Goal: Information Seeking & Learning: Learn about a topic

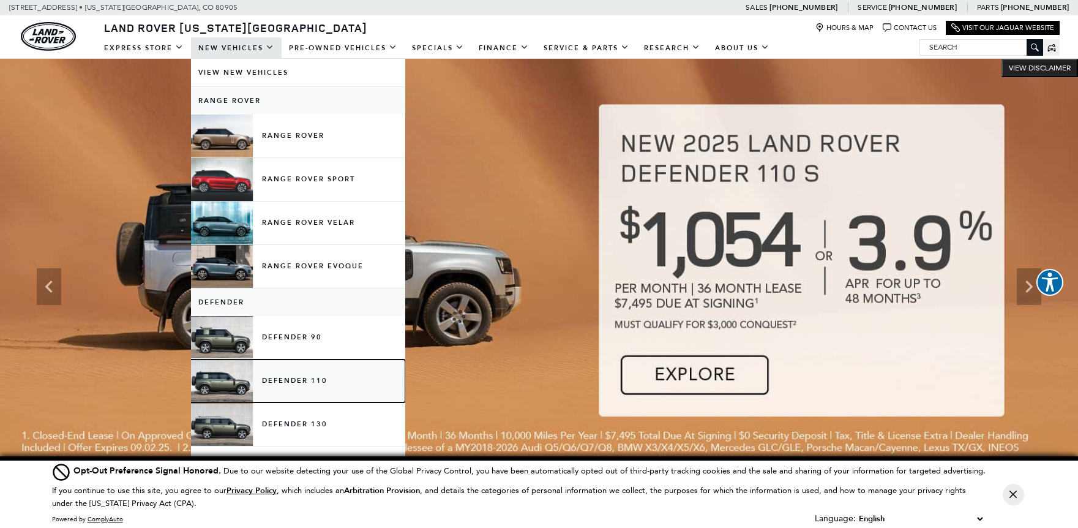
click at [238, 379] on link "Defender 110" at bounding box center [298, 380] width 214 height 43
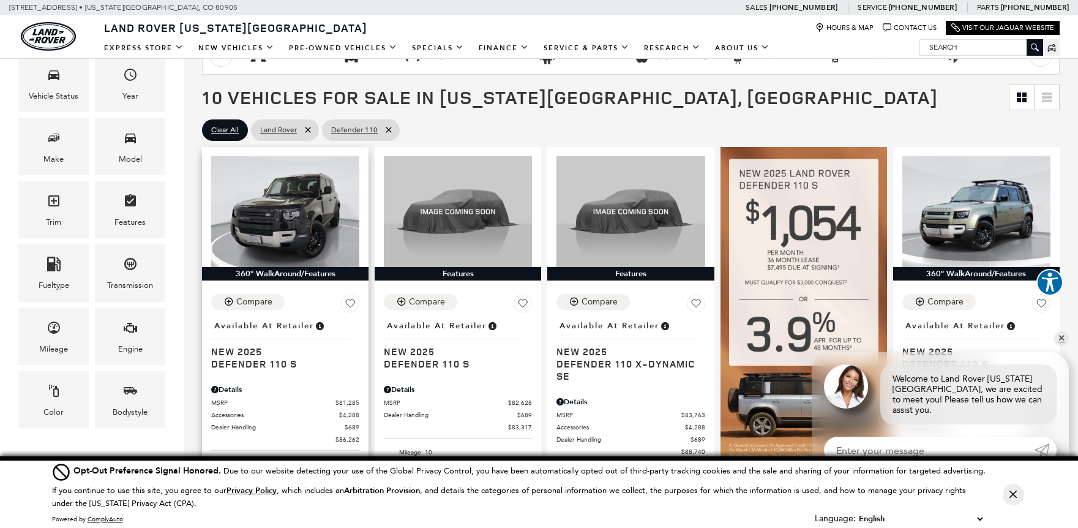
scroll to position [205, 0]
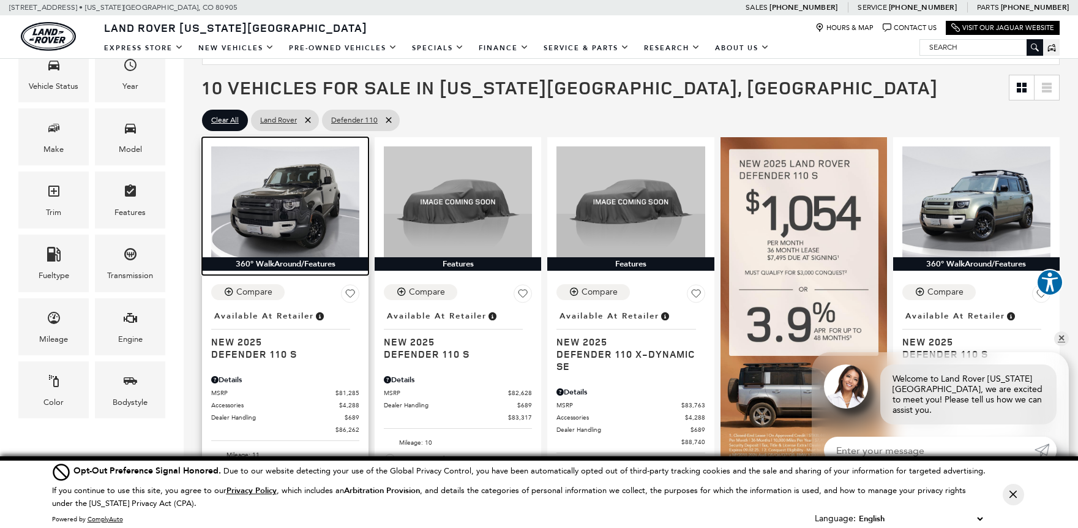
click at [266, 204] on img at bounding box center [285, 201] width 148 height 111
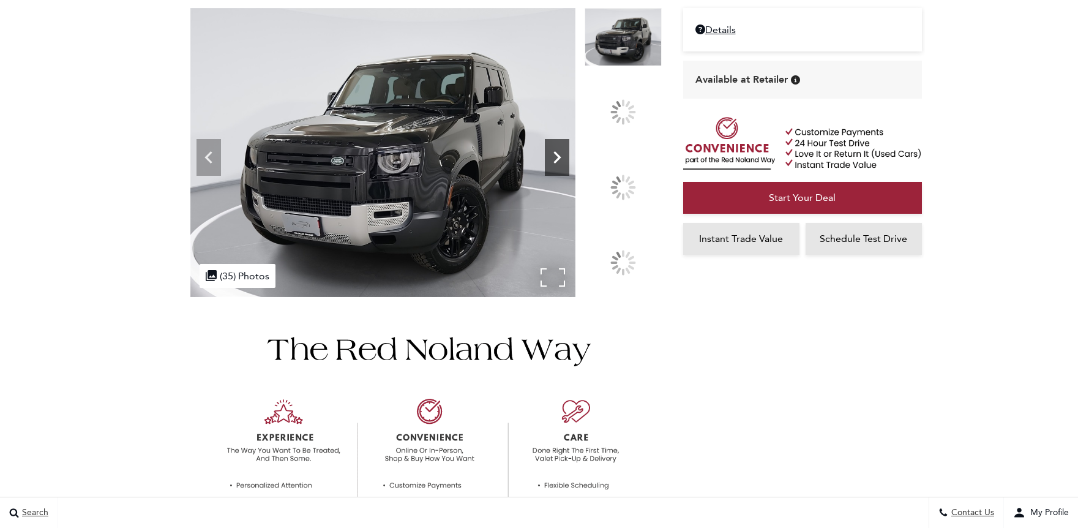
click at [569, 170] on icon at bounding box center [557, 157] width 24 height 24
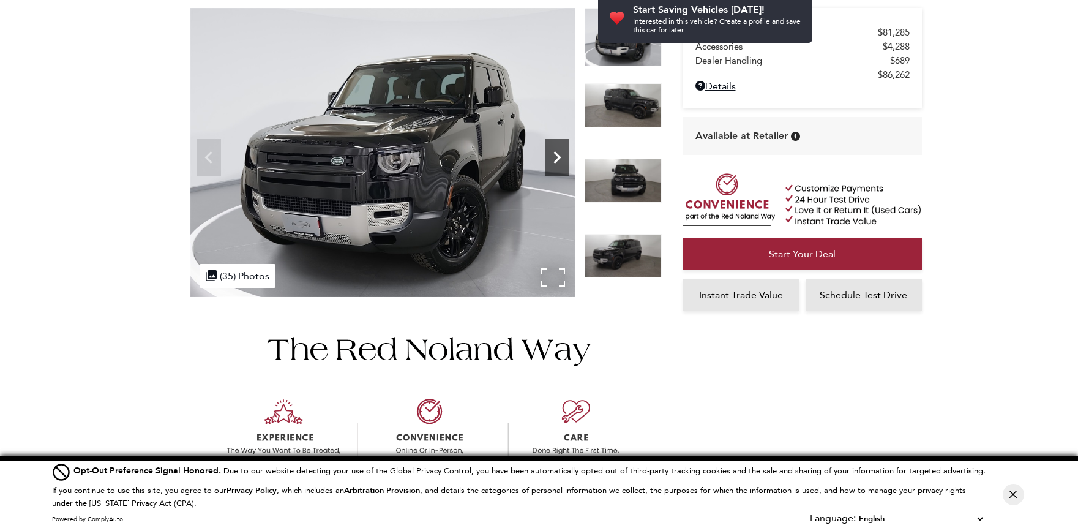
click at [552, 160] on icon "Next" at bounding box center [557, 157] width 24 height 24
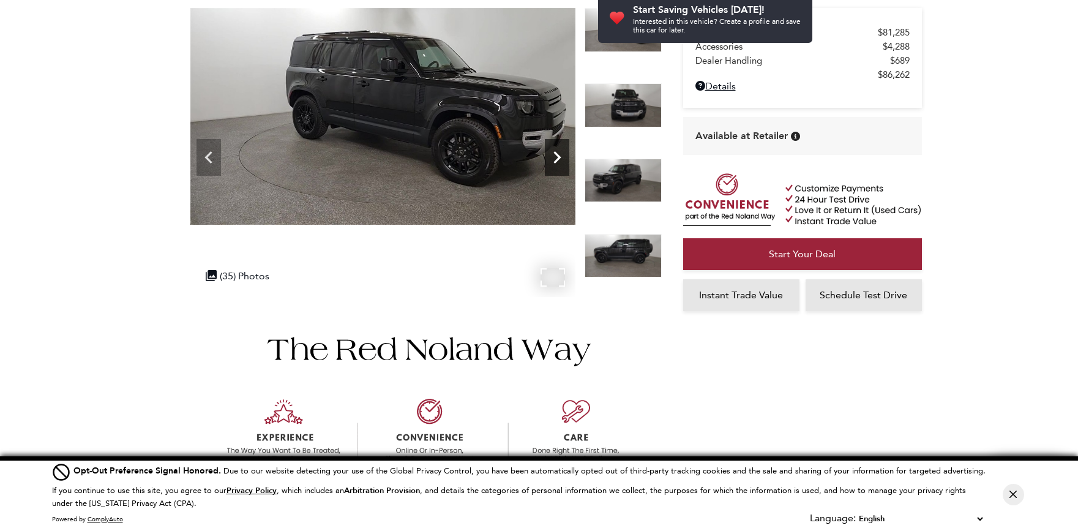
click at [552, 160] on icon "Next" at bounding box center [557, 157] width 24 height 24
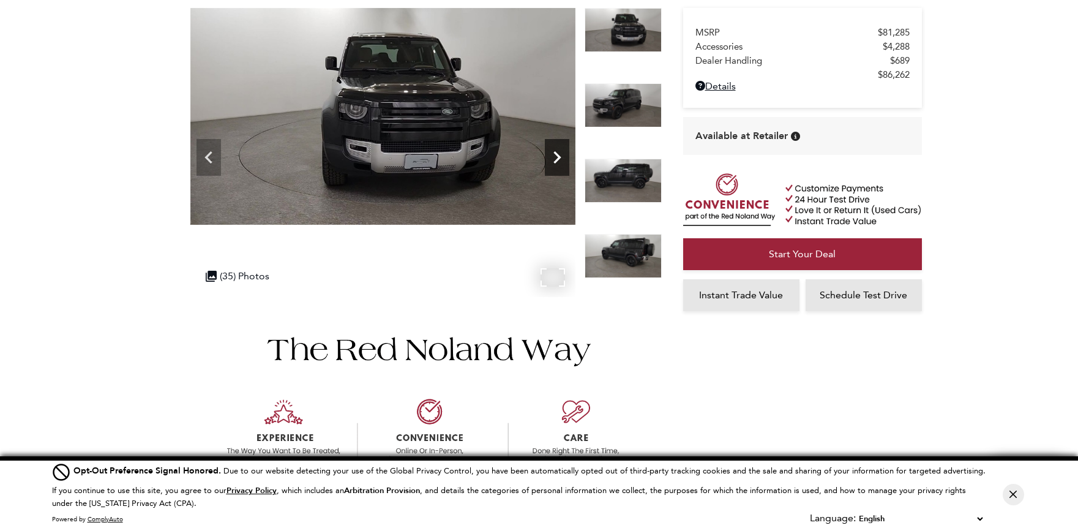
click at [552, 160] on icon "Next" at bounding box center [557, 157] width 24 height 24
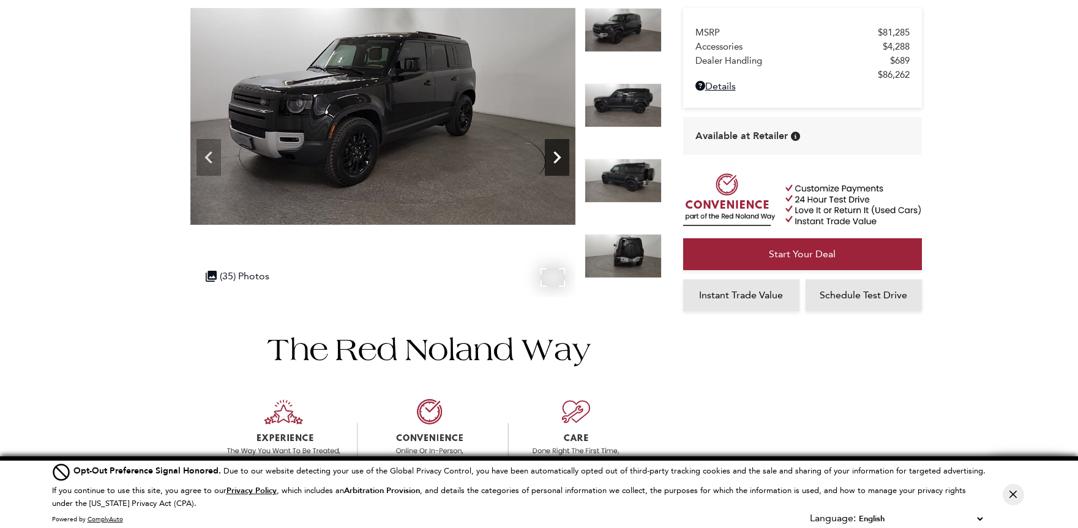
click at [552, 160] on icon "Next" at bounding box center [557, 157] width 24 height 24
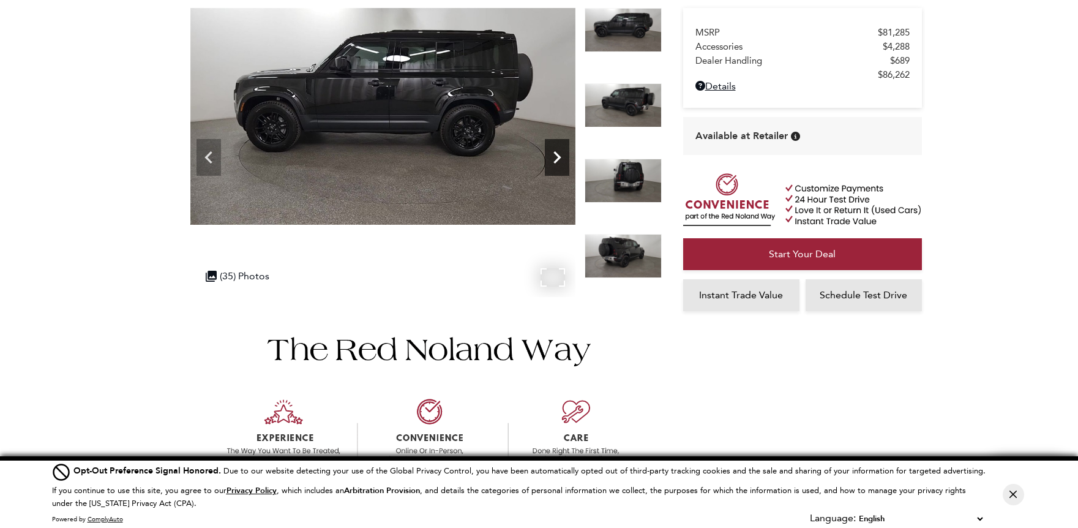
click at [552, 160] on icon "Next" at bounding box center [557, 157] width 24 height 24
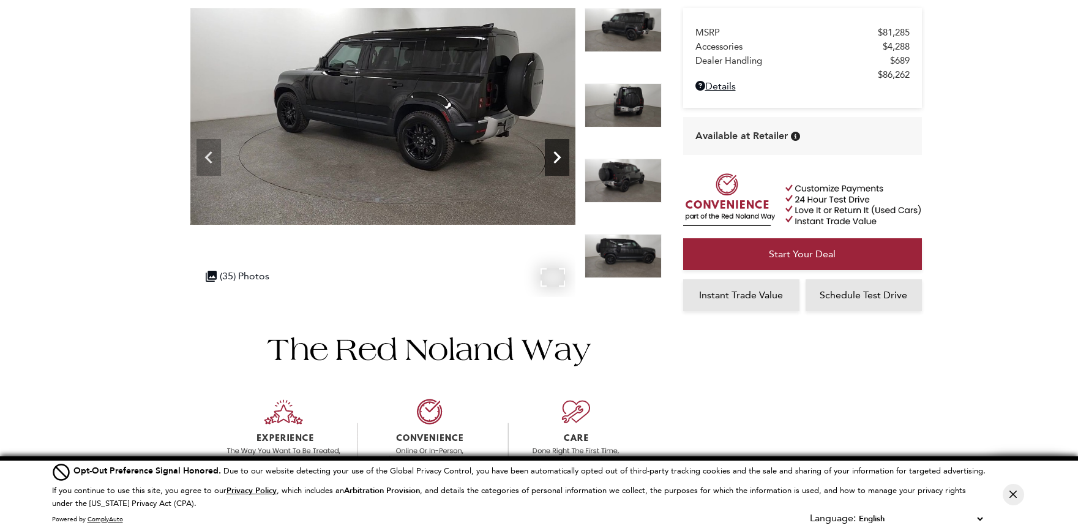
click at [552, 160] on icon "Next" at bounding box center [557, 157] width 24 height 24
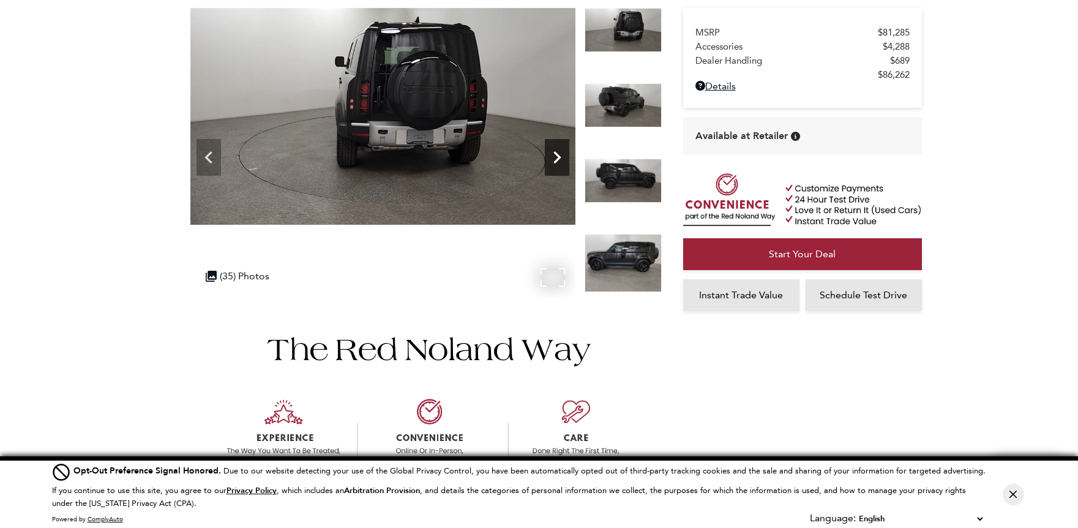
click at [552, 160] on icon "Next" at bounding box center [557, 157] width 24 height 24
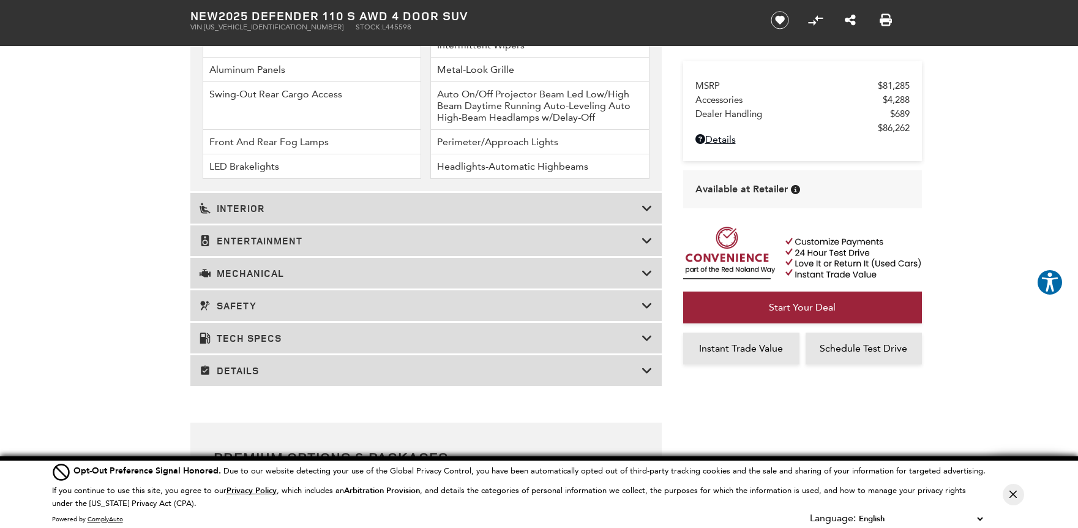
scroll to position [1978, 0]
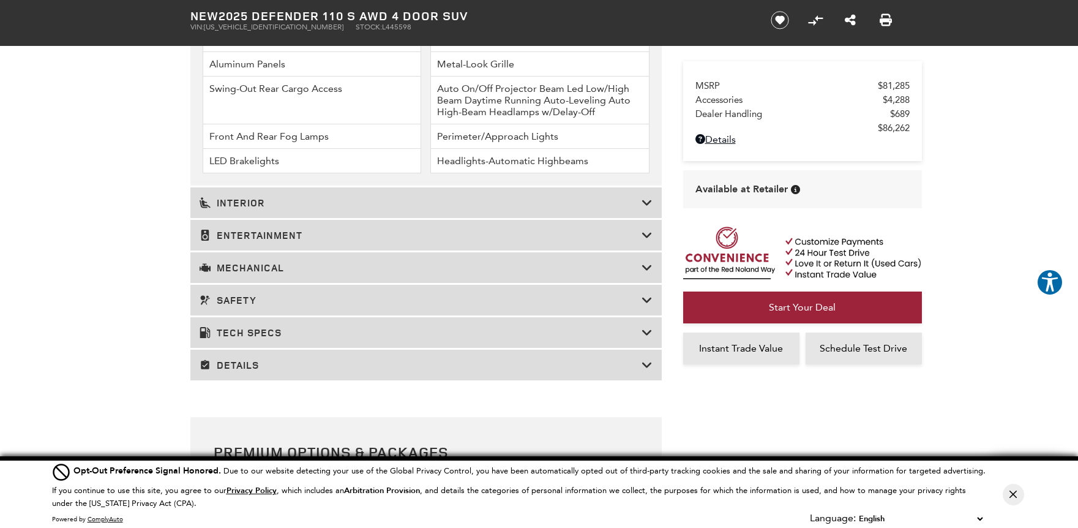
click at [516, 264] on h3 "Mechanical" at bounding box center [421, 267] width 442 height 12
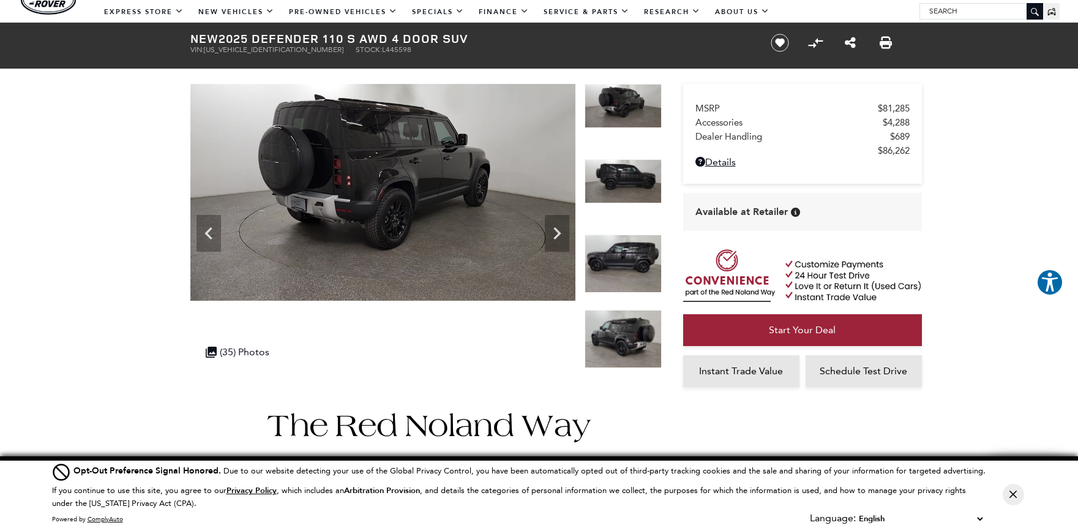
scroll to position [32, 0]
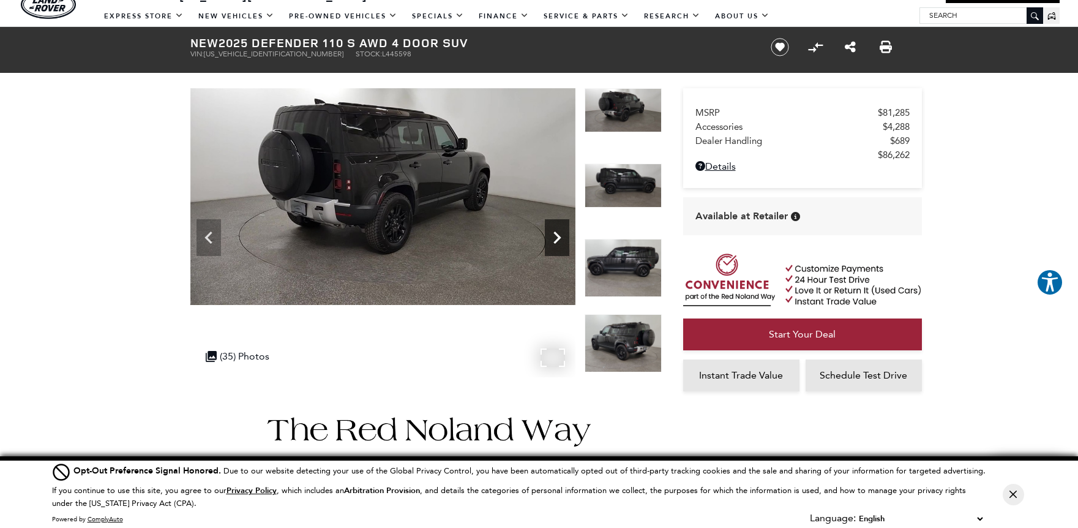
click at [564, 243] on icon "Next" at bounding box center [557, 237] width 24 height 24
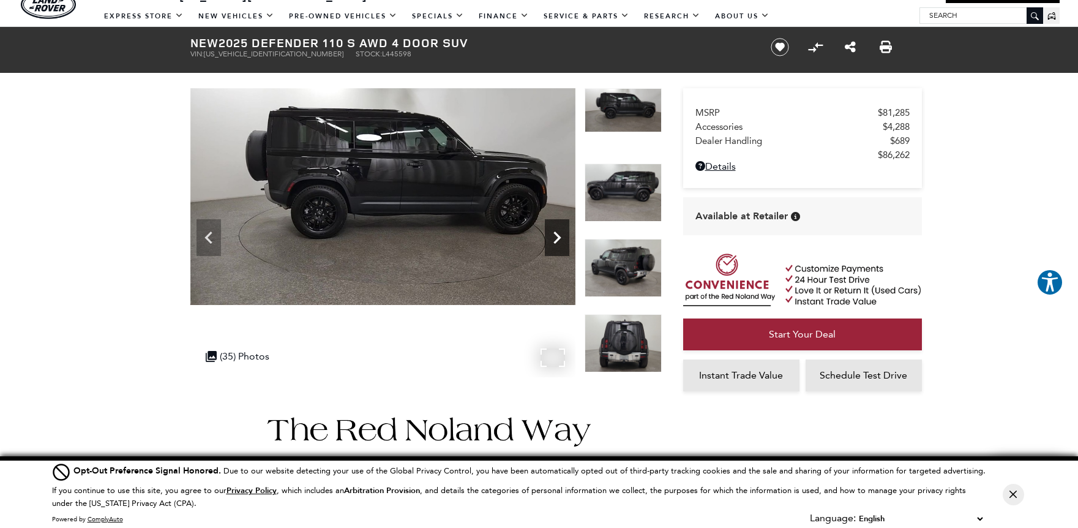
click at [564, 243] on icon "Next" at bounding box center [557, 237] width 24 height 24
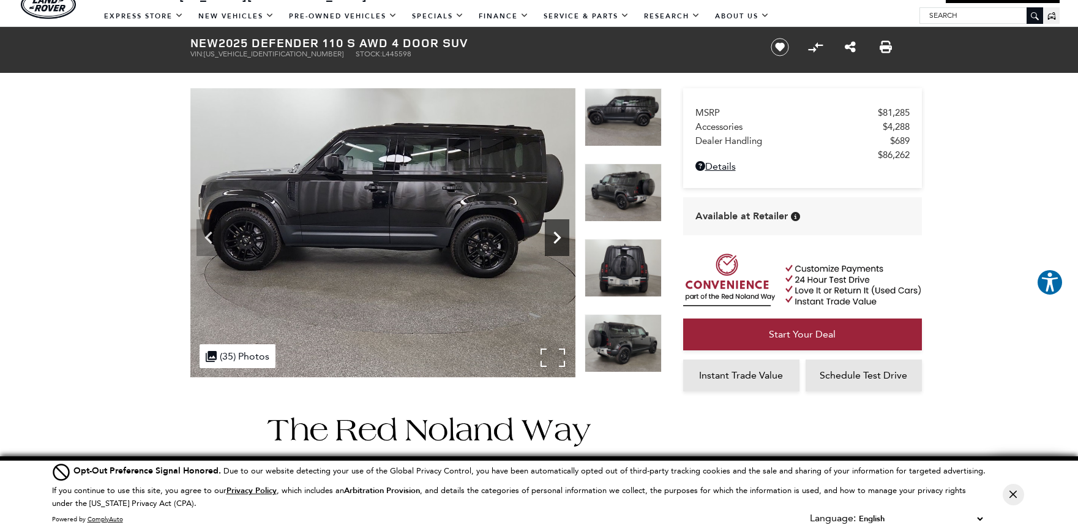
click at [564, 243] on icon "Next" at bounding box center [557, 237] width 24 height 24
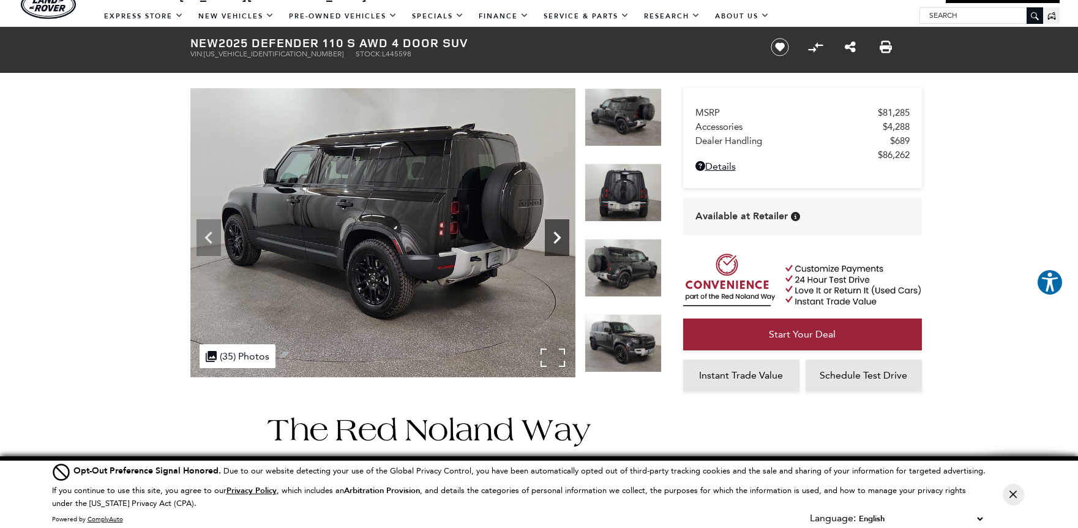
click at [564, 243] on icon "Next" at bounding box center [557, 237] width 24 height 24
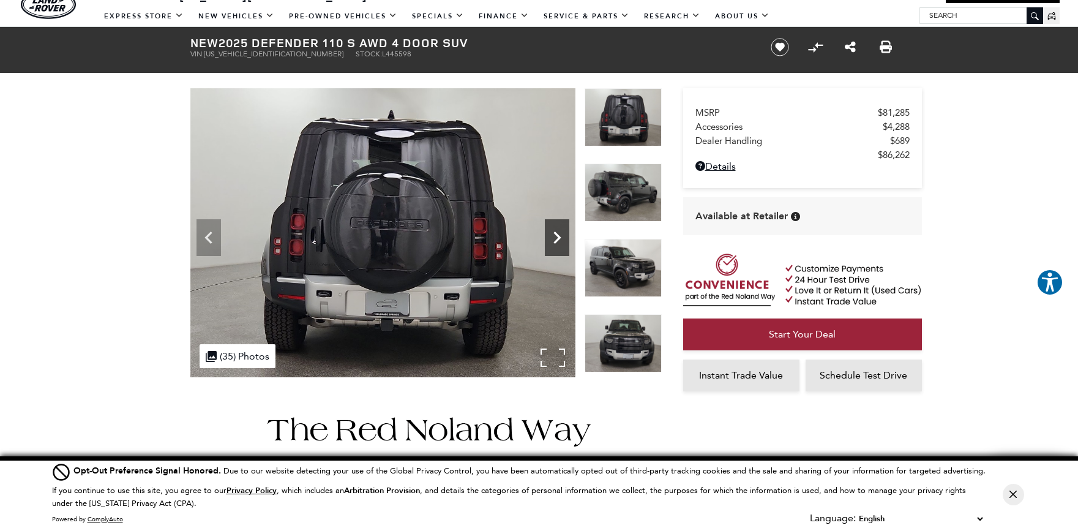
click at [564, 243] on icon "Next" at bounding box center [557, 237] width 24 height 24
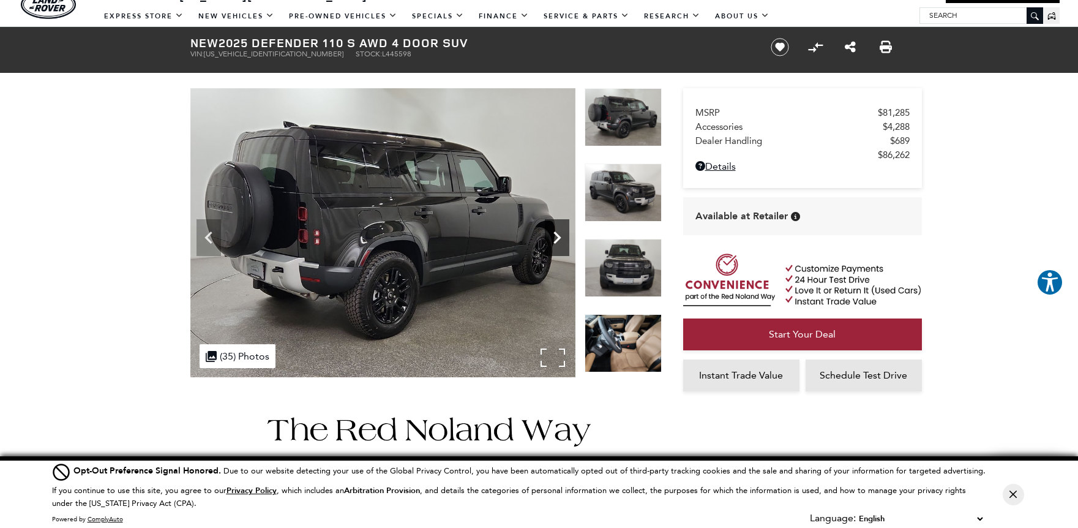
click at [564, 243] on icon "Next" at bounding box center [557, 237] width 24 height 24
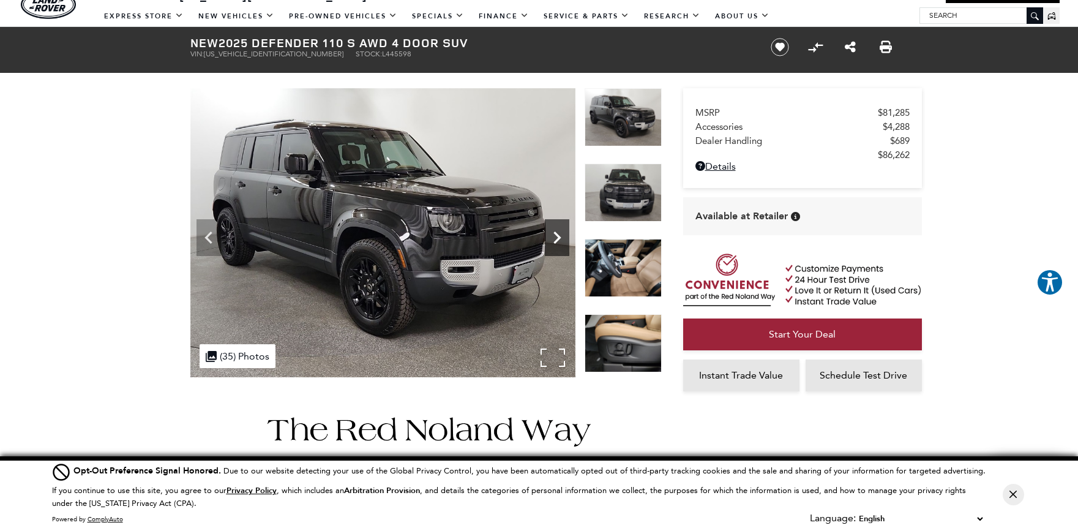
click at [564, 243] on icon "Next" at bounding box center [557, 237] width 24 height 24
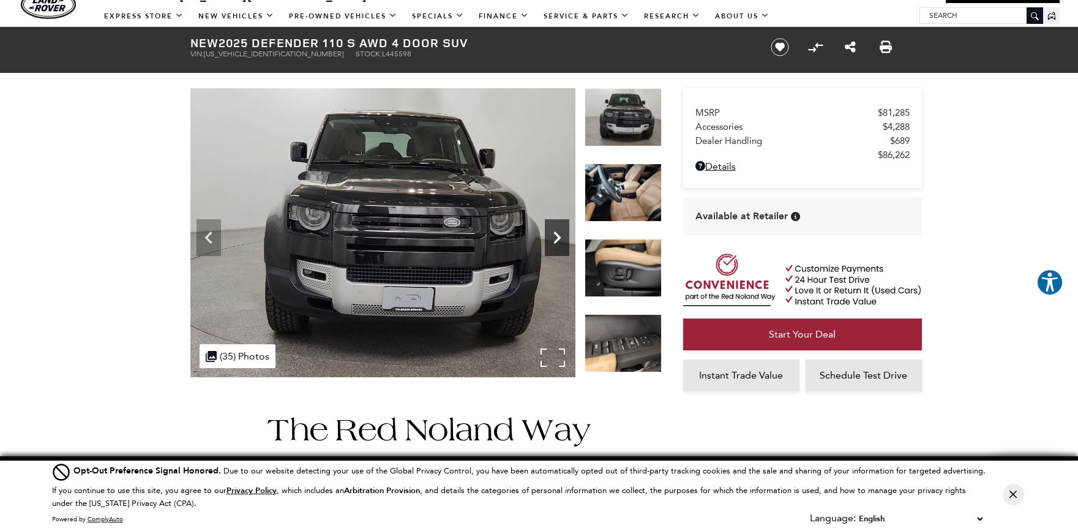
click at [564, 243] on icon "Next" at bounding box center [557, 237] width 24 height 24
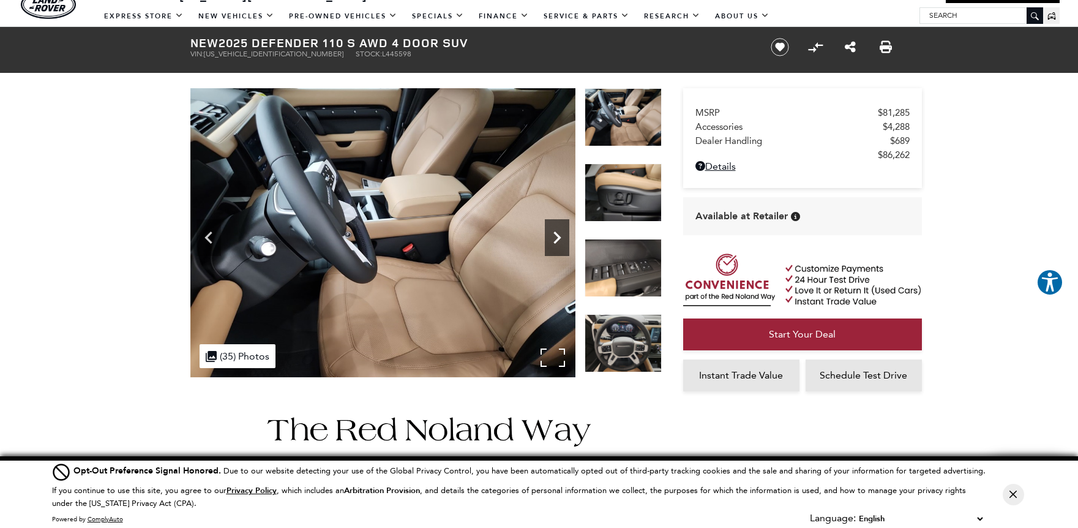
click at [564, 243] on icon "Next" at bounding box center [557, 237] width 24 height 24
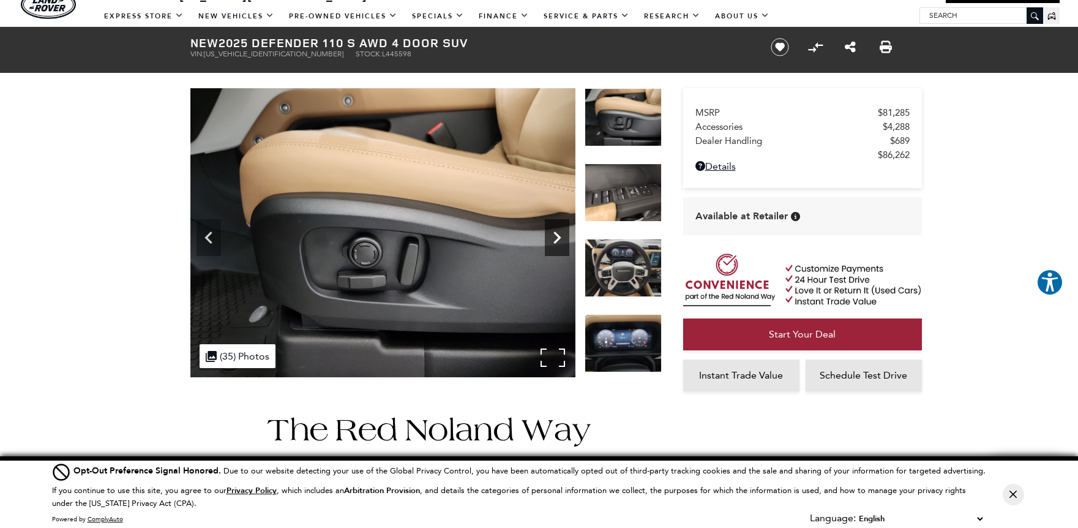
click at [564, 243] on icon "Next" at bounding box center [557, 237] width 24 height 24
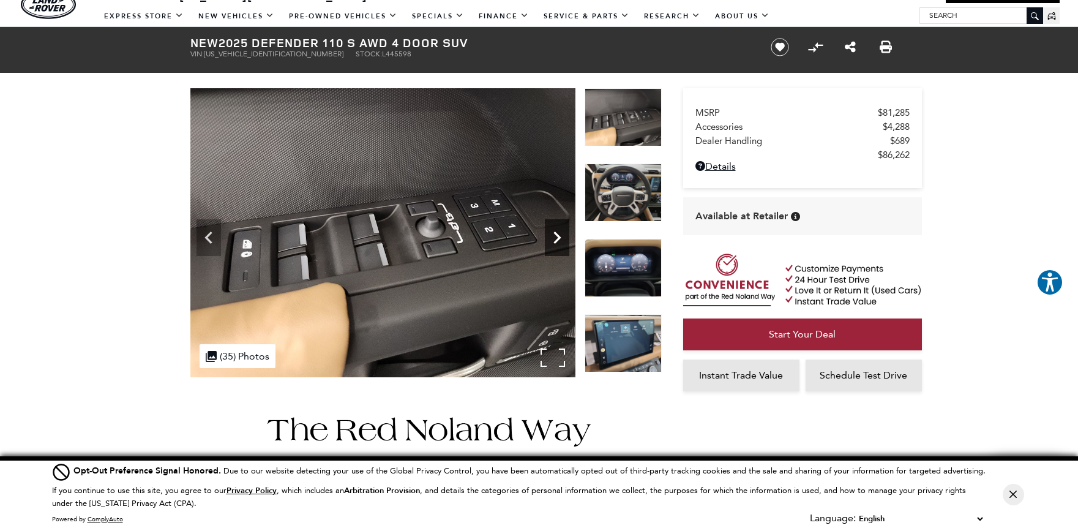
click at [564, 243] on icon "Next" at bounding box center [557, 237] width 24 height 24
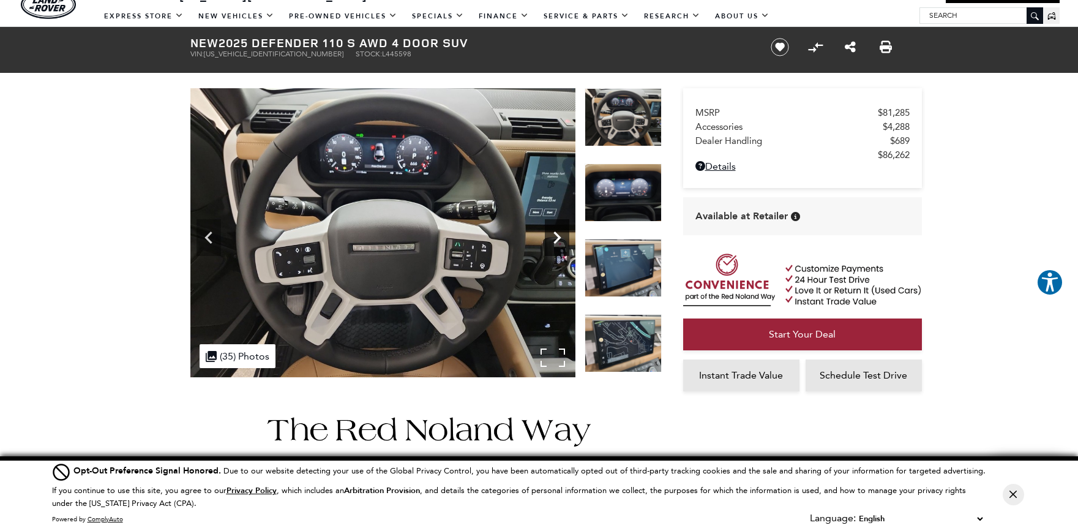
click at [557, 238] on icon "Next" at bounding box center [557, 237] width 24 height 24
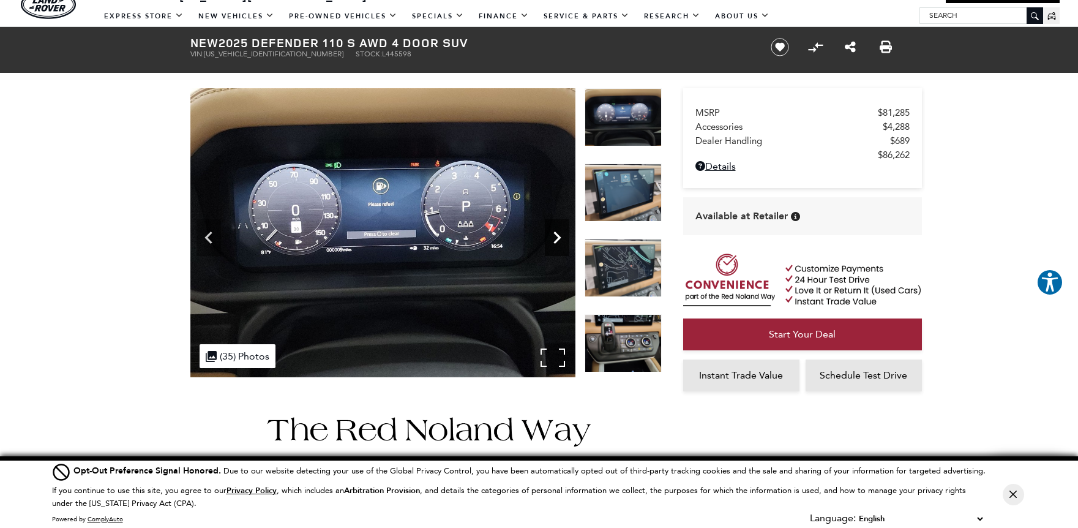
click at [557, 238] on icon "Next" at bounding box center [557, 237] width 24 height 24
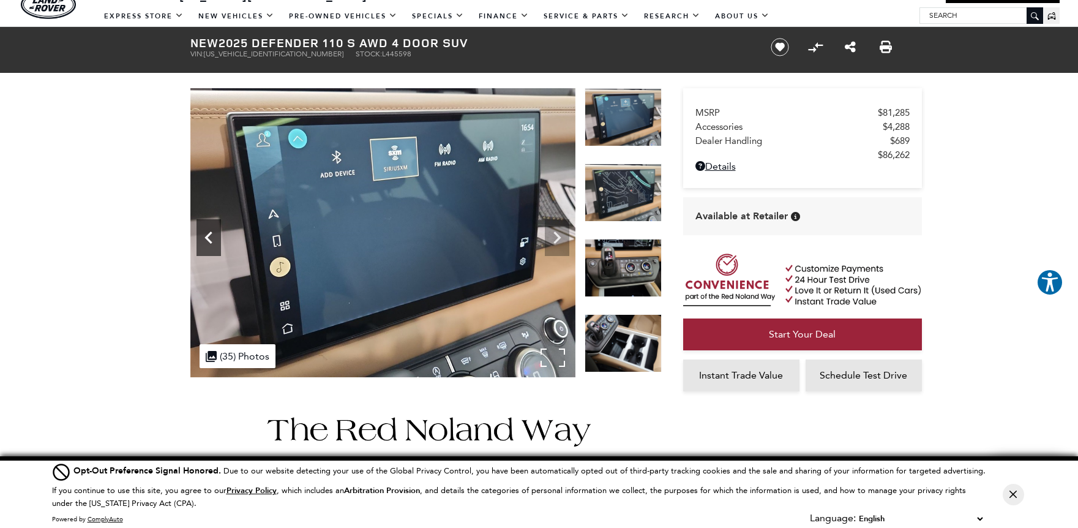
click at [211, 230] on icon "Previous" at bounding box center [209, 237] width 24 height 24
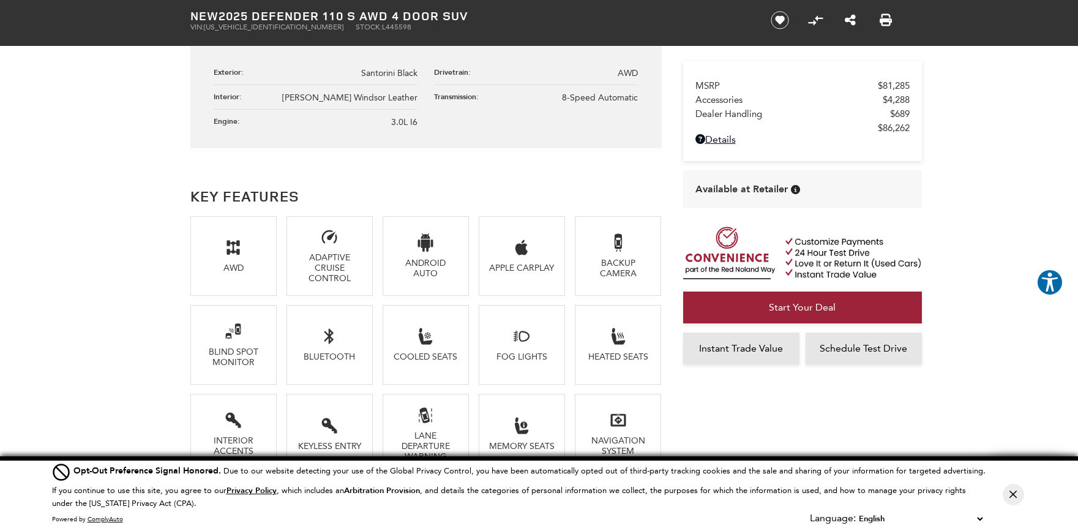
scroll to position [722, 0]
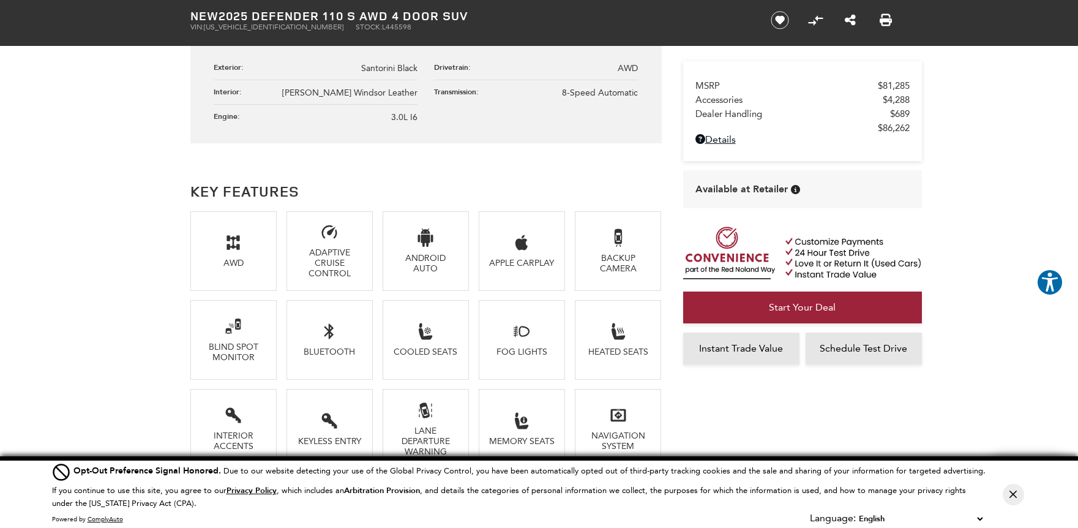
click at [255, 245] on li "AWD" at bounding box center [233, 251] width 87 height 80
click at [227, 245] on icon at bounding box center [228, 247] width 3 height 6
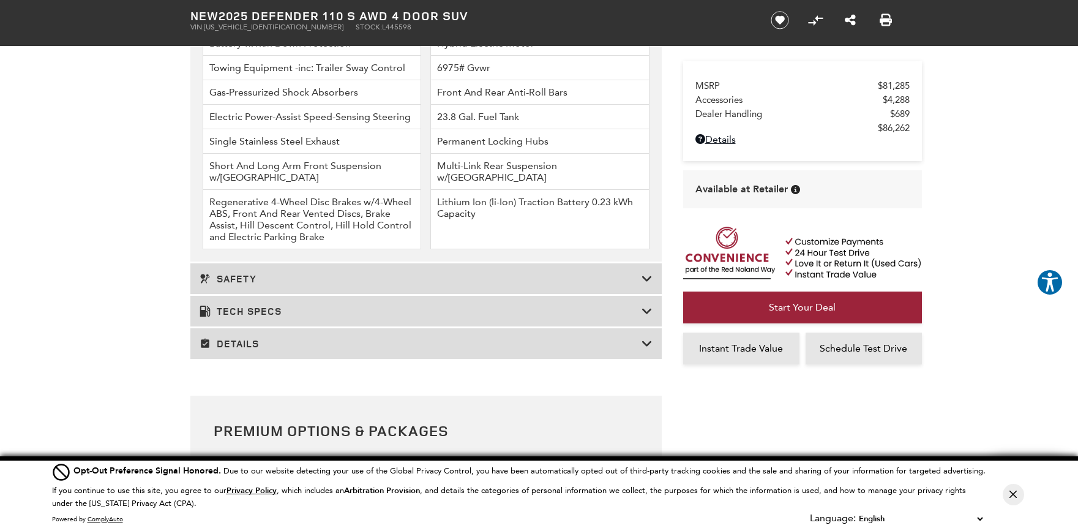
scroll to position [1955, 0]
click at [397, 311] on h3 "Tech Specs" at bounding box center [421, 309] width 442 height 12
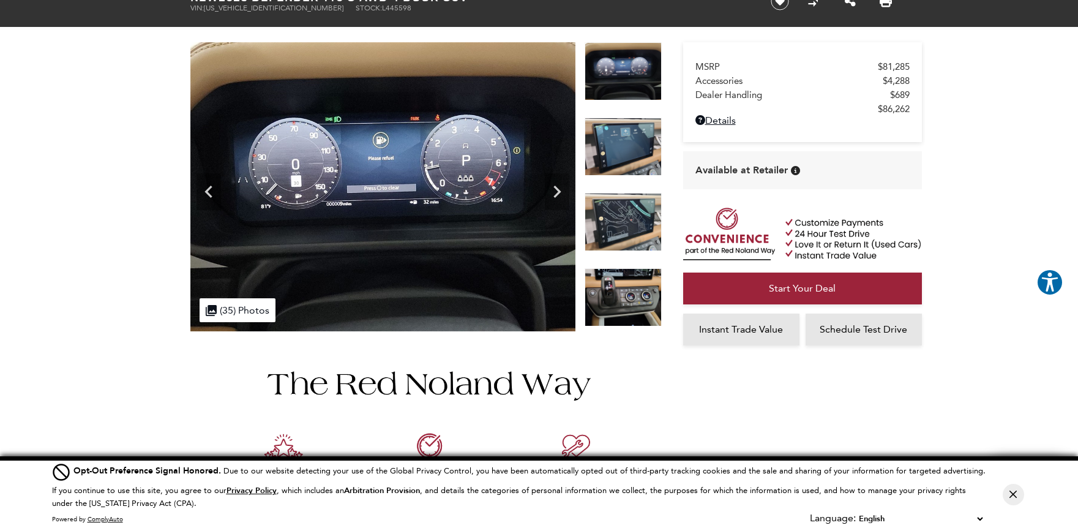
scroll to position [0, 0]
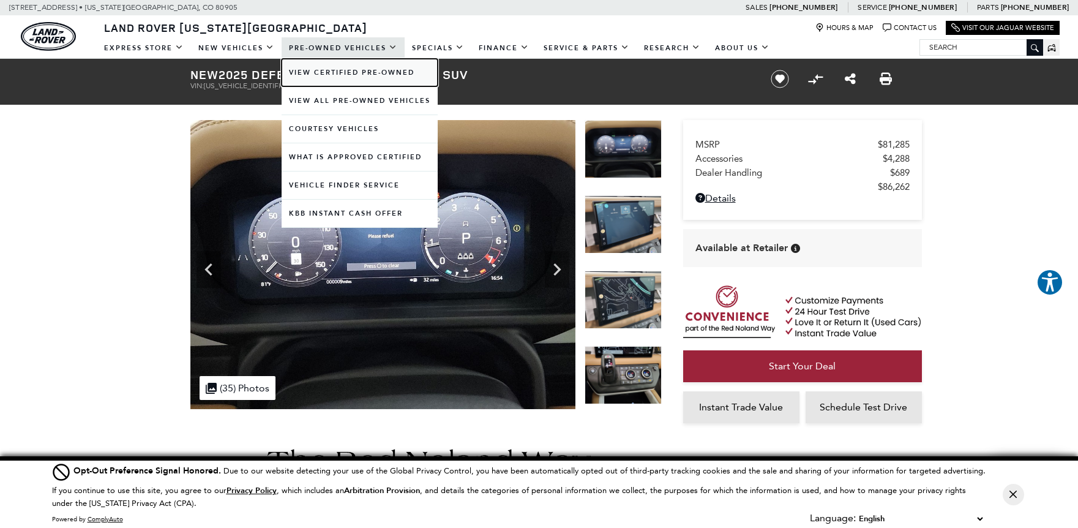
click at [364, 75] on link "View Certified Pre-Owned" at bounding box center [360, 73] width 156 height 28
